Goal: Transaction & Acquisition: Register for event/course

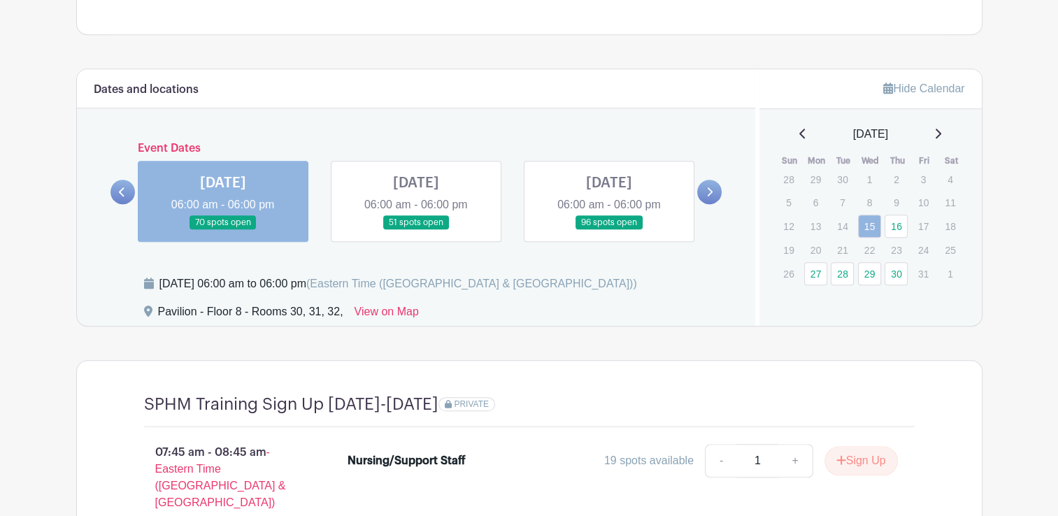
scroll to position [1056, 0]
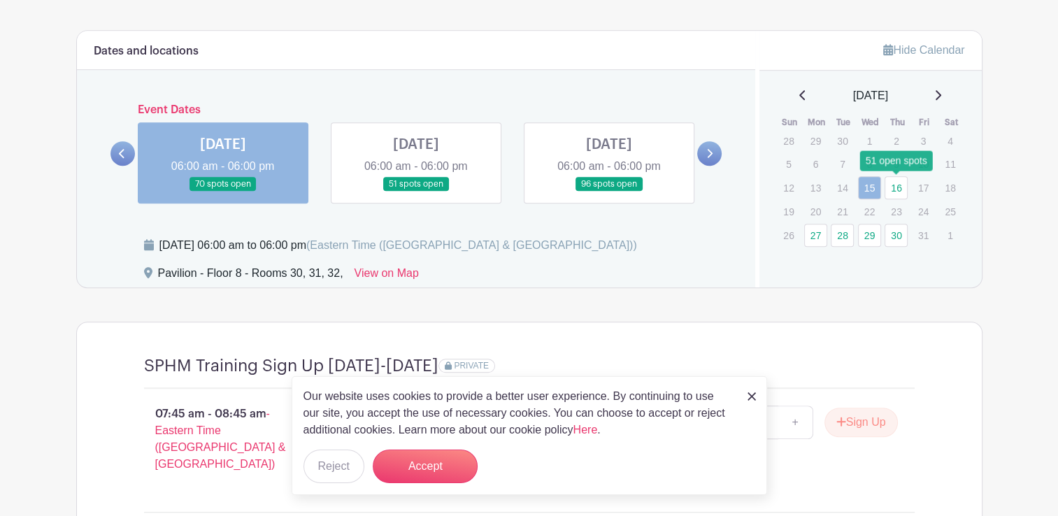
click at [902, 186] on link "16" at bounding box center [896, 187] width 23 height 23
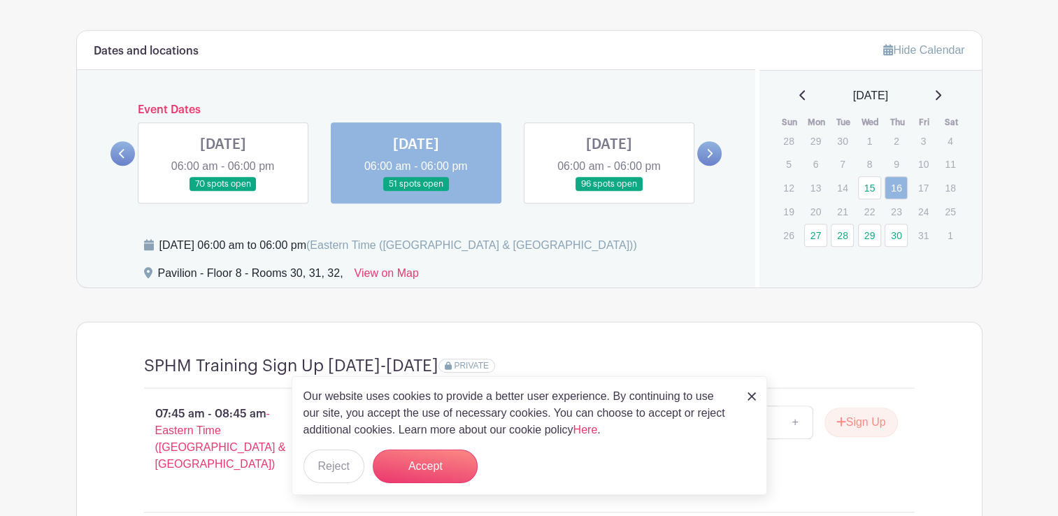
click at [752, 393] on img at bounding box center [752, 396] width 8 height 8
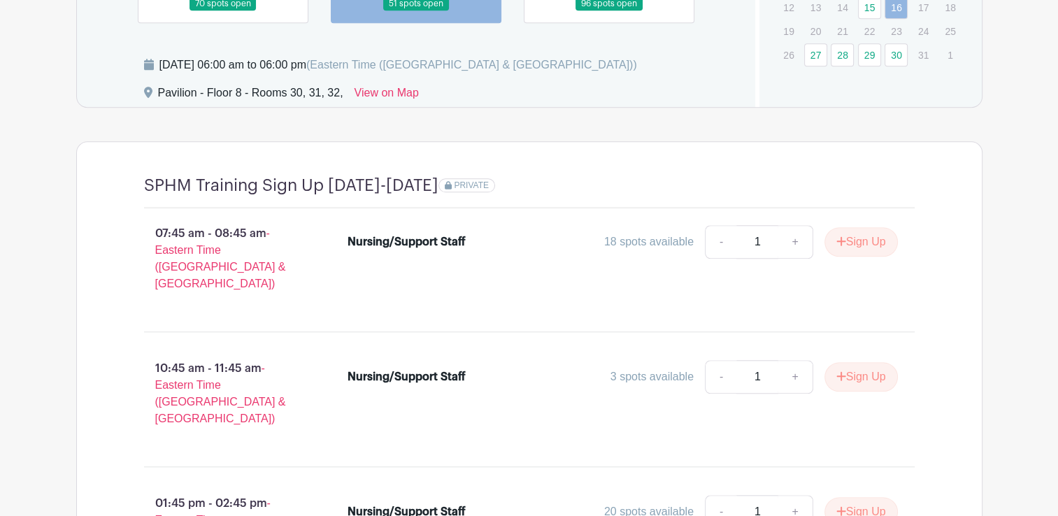
scroll to position [1237, 0]
click at [847, 362] on button "Sign Up" at bounding box center [861, 376] width 73 height 29
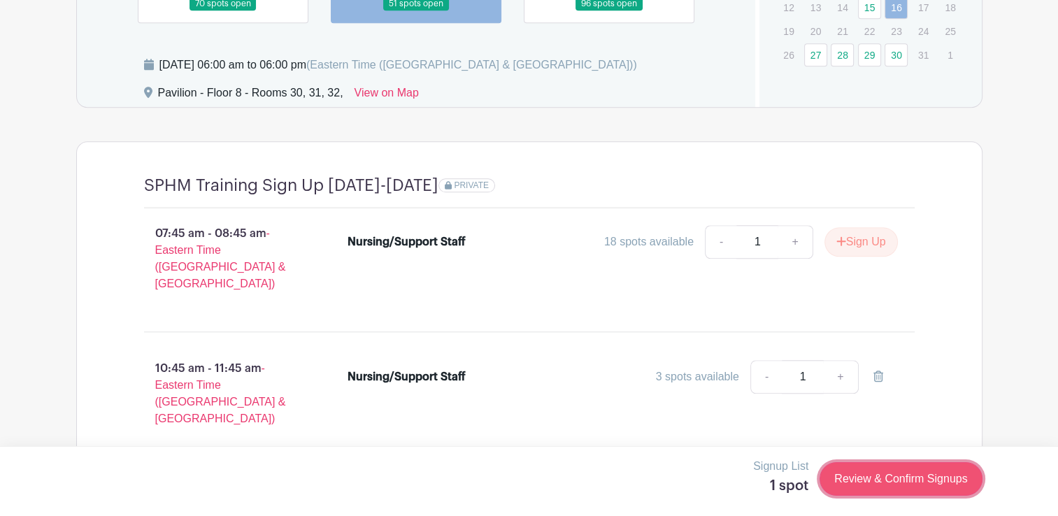
click at [854, 475] on link "Review & Confirm Signups" at bounding box center [901, 479] width 162 height 34
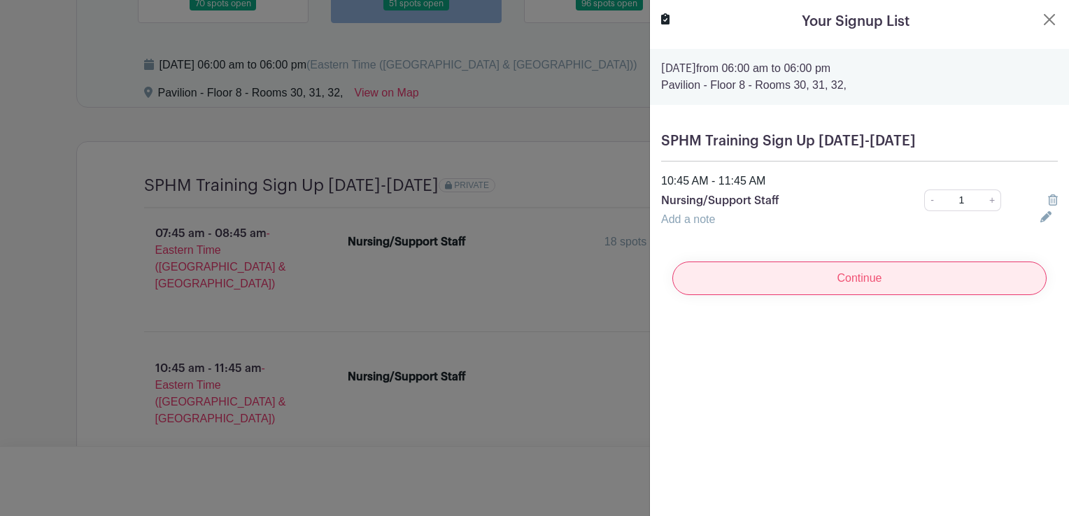
click at [886, 272] on input "Continue" at bounding box center [859, 279] width 374 height 34
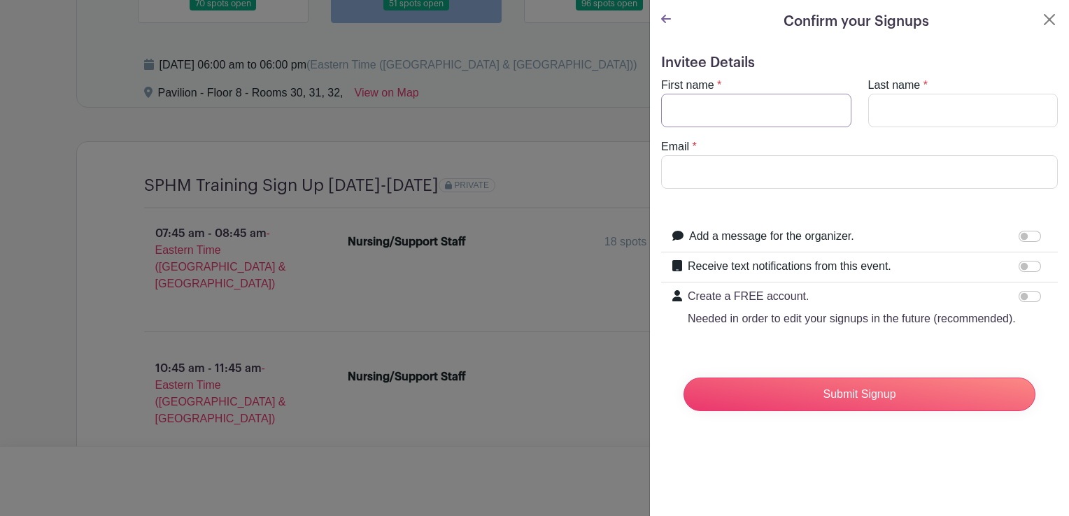
click at [829, 115] on input "First name" at bounding box center [756, 111] width 190 height 34
type input "[PERSON_NAME]"
paste input "[EMAIL_ADDRESS][DOMAIN_NAME]"
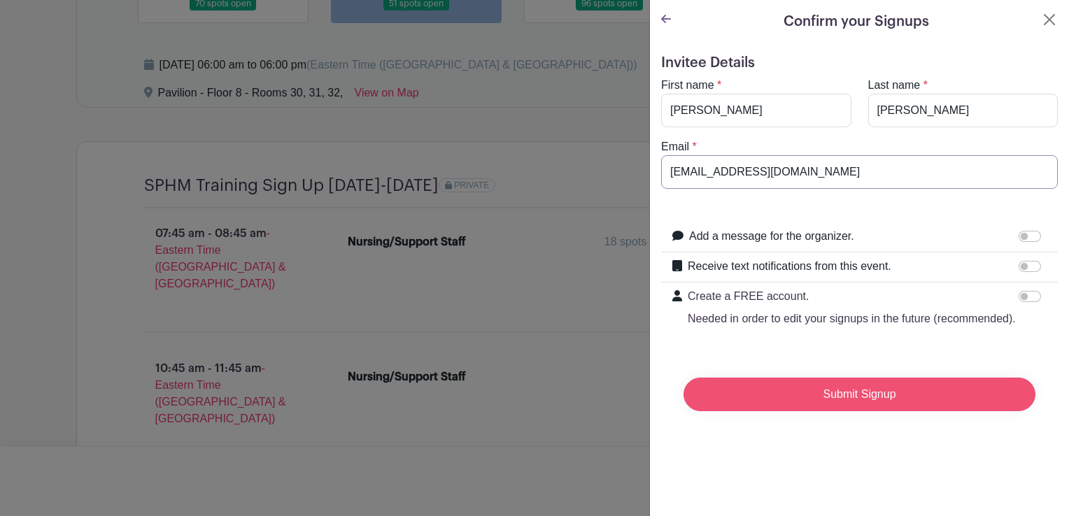
type input "[EMAIL_ADDRESS][DOMAIN_NAME]"
click at [835, 406] on input "Submit Signup" at bounding box center [860, 395] width 352 height 34
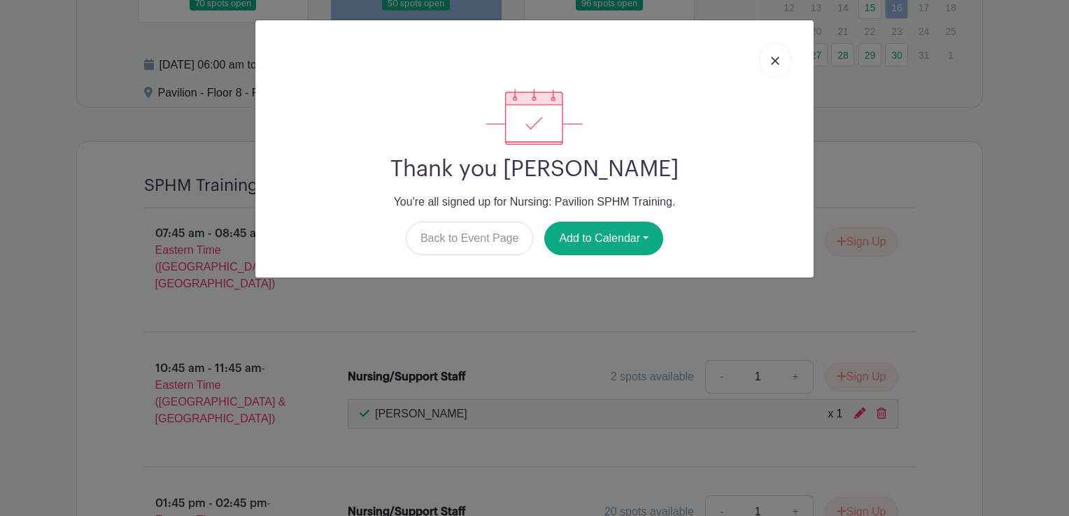
click at [770, 61] on link at bounding box center [775, 60] width 32 height 35
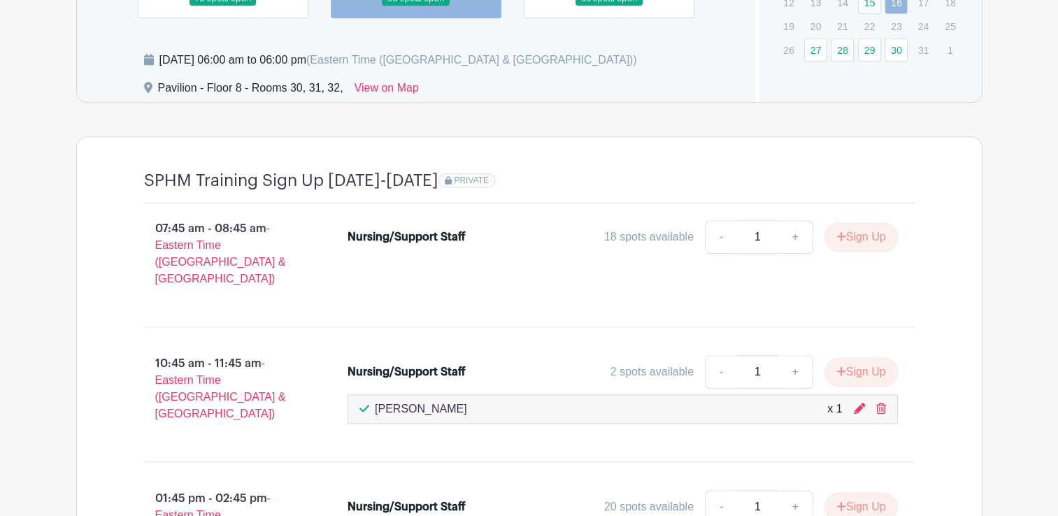
scroll to position [1133, 0]
